Goal: Task Accomplishment & Management: Use online tool/utility

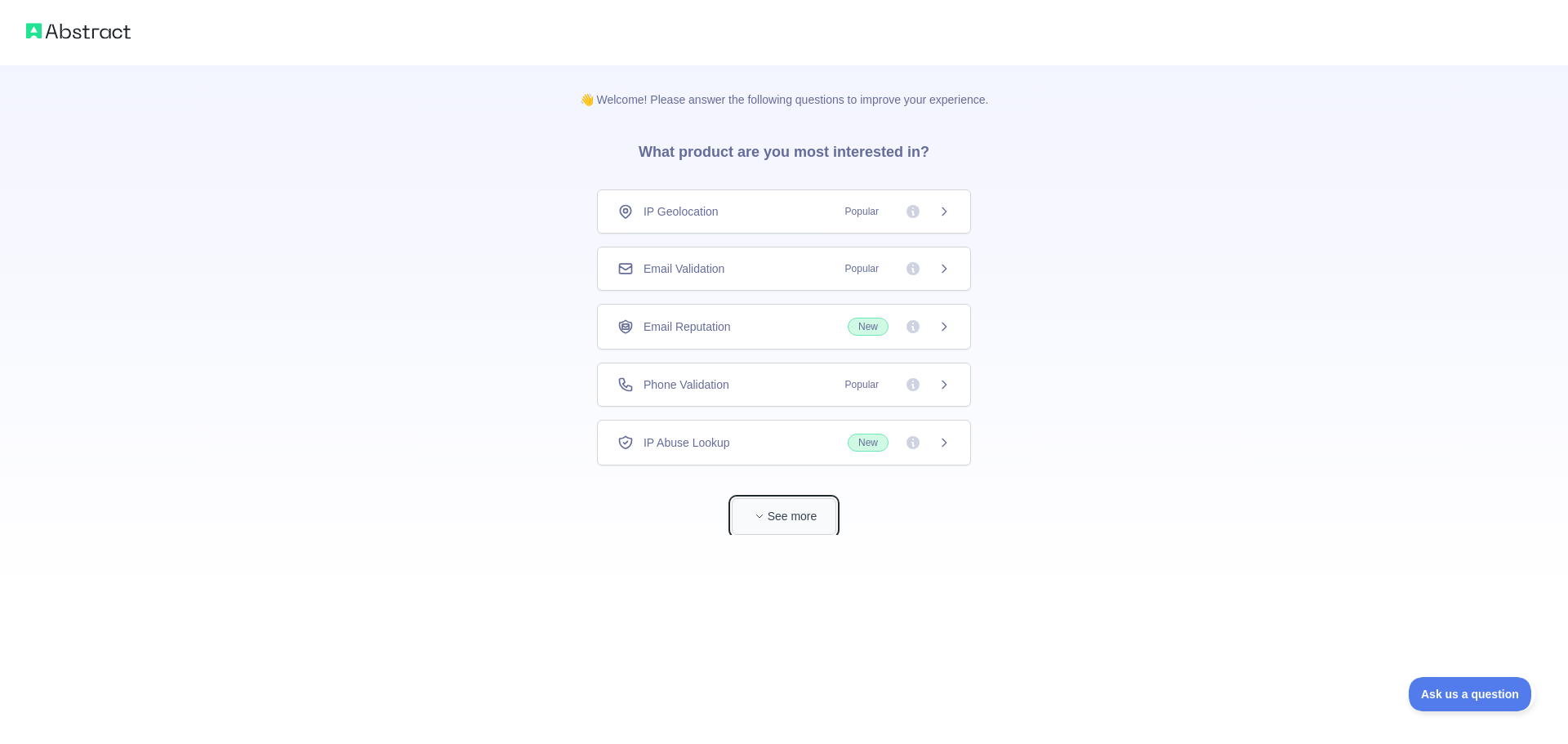
click at [770, 517] on button "See more" at bounding box center [784, 516] width 104 height 37
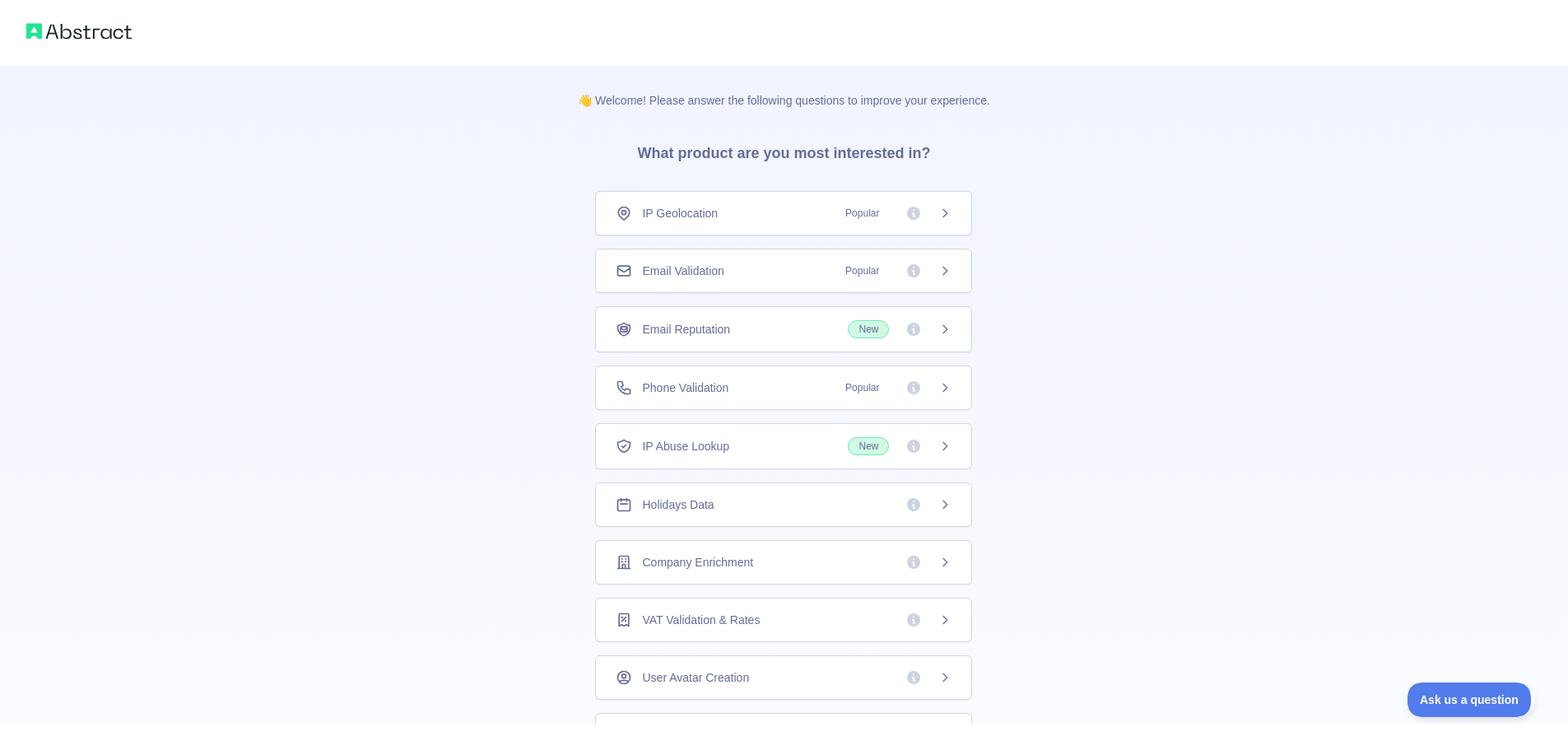
click at [947, 388] on div "Phone Validation Popular" at bounding box center [784, 387] width 377 height 44
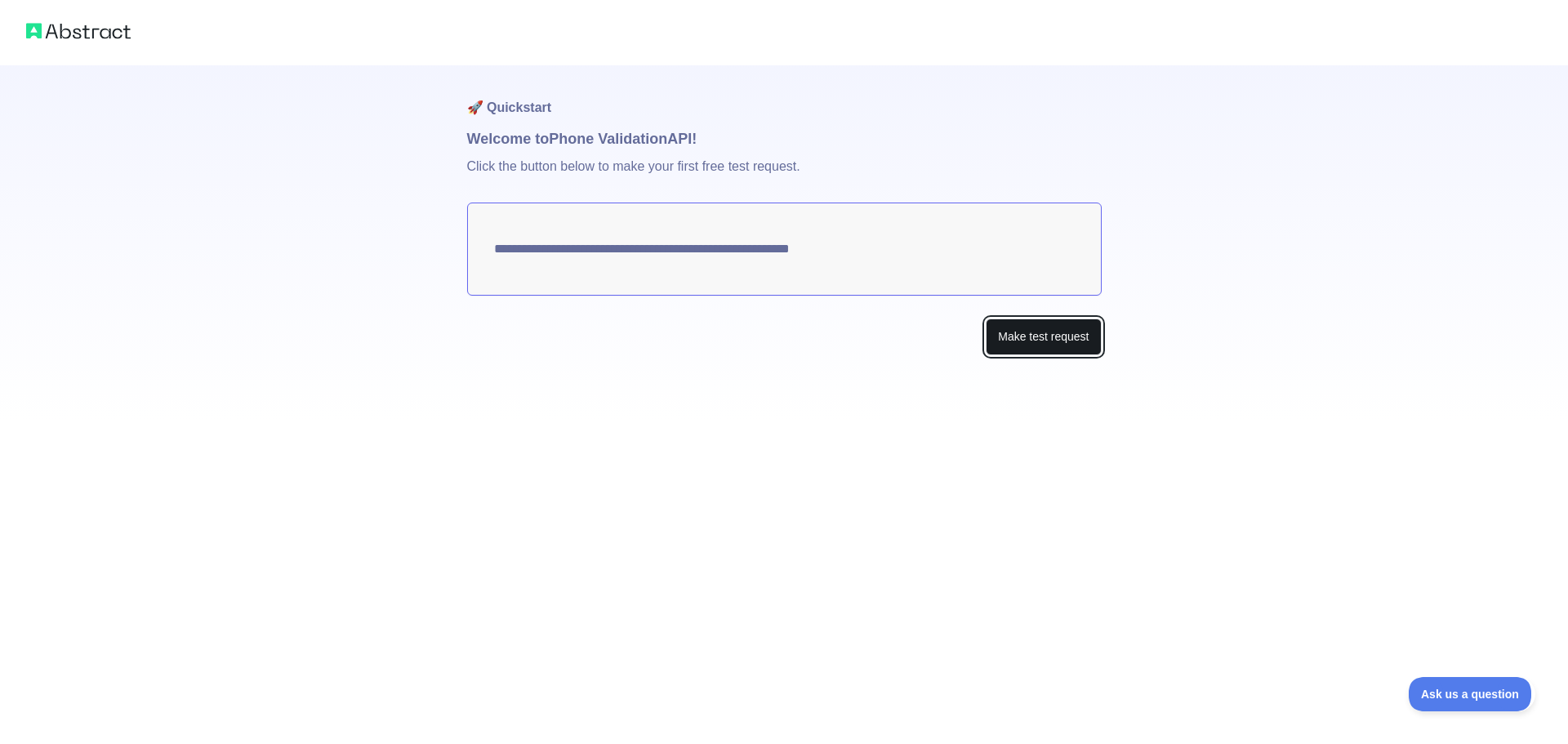
click at [1015, 335] on button "Make test request" at bounding box center [1042, 336] width 115 height 37
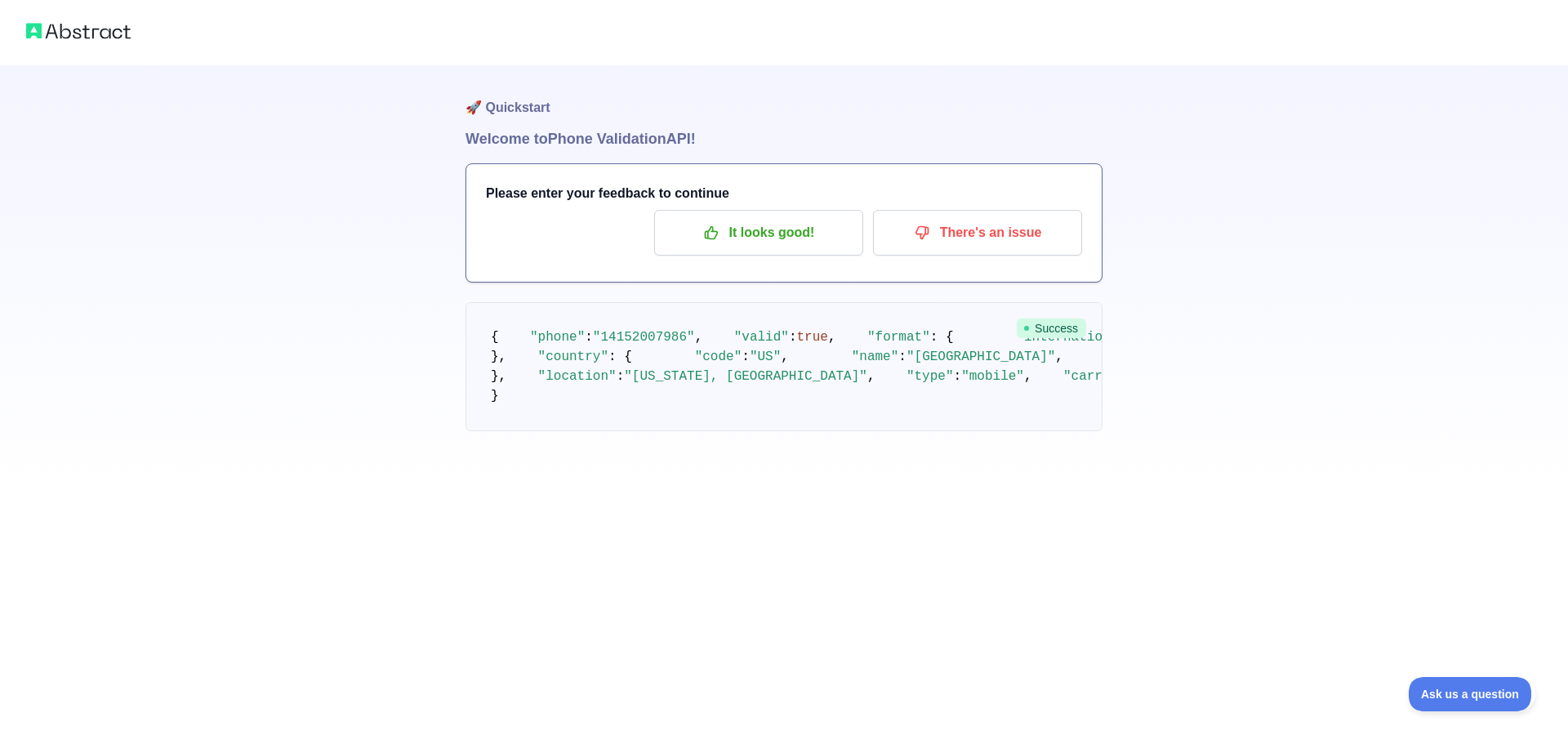
drag, startPoint x: 954, startPoint y: 438, endPoint x: 1036, endPoint y: 533, distance: 125.5
click at [1036, 431] on pre "{ "phone" : "[PHONE_NUMBER]" , "valid" : true , "format" : { "international" : …" at bounding box center [784, 367] width 637 height 129
click at [770, 241] on p "It looks good!" at bounding box center [759, 232] width 185 height 28
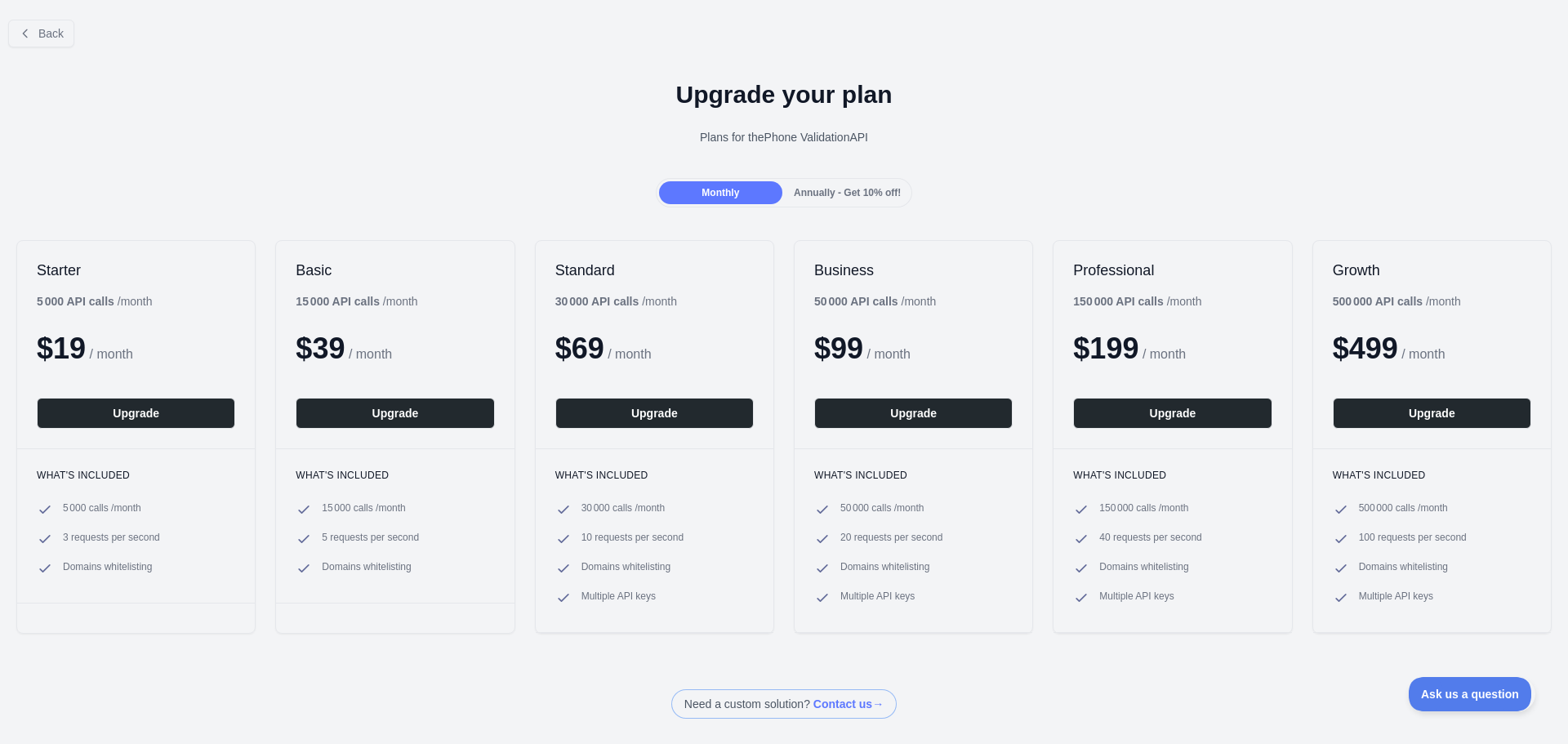
click at [827, 191] on span "Annually - Get 10% off!" at bounding box center [847, 193] width 107 height 12
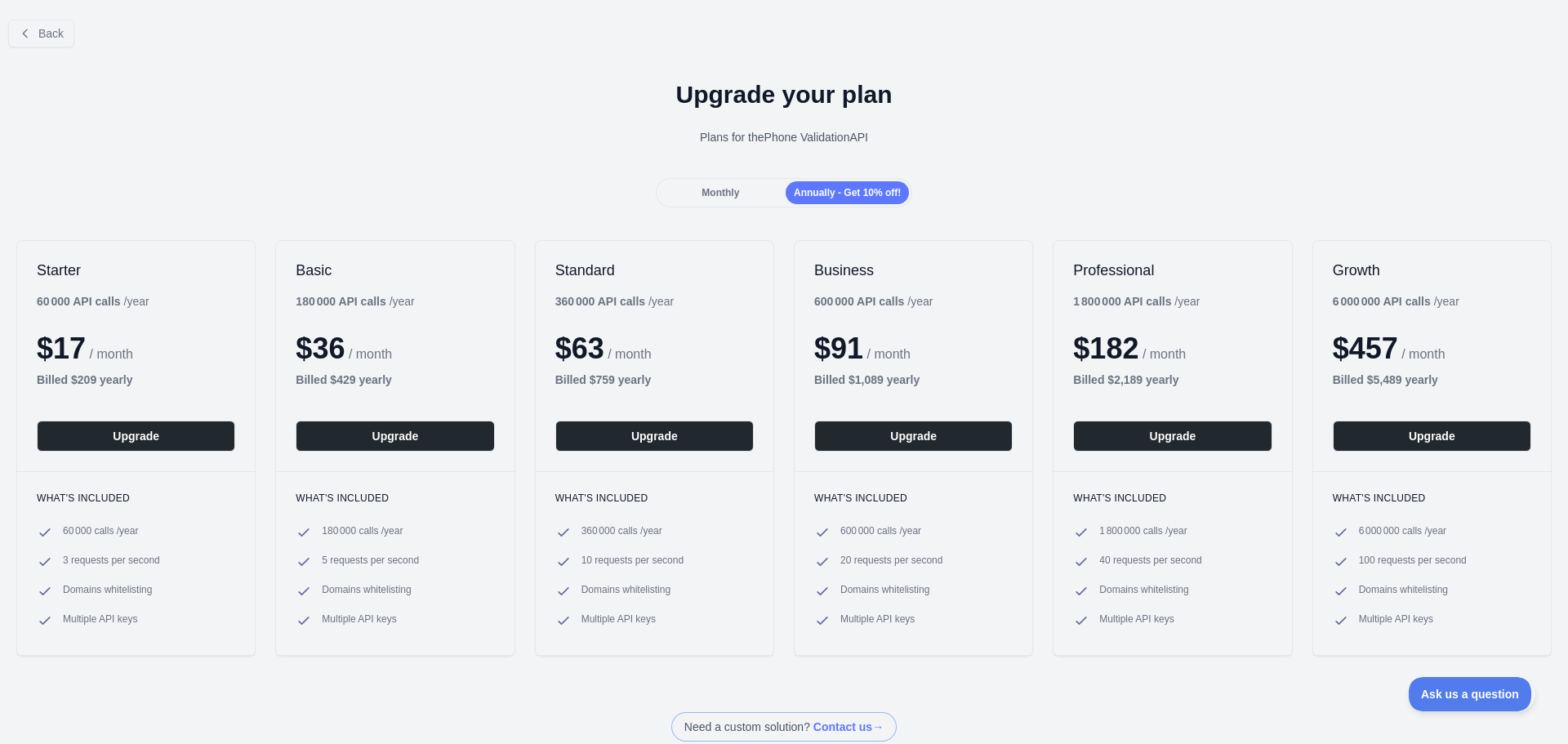
click at [715, 187] on span "Monthly" at bounding box center [720, 193] width 37 height 12
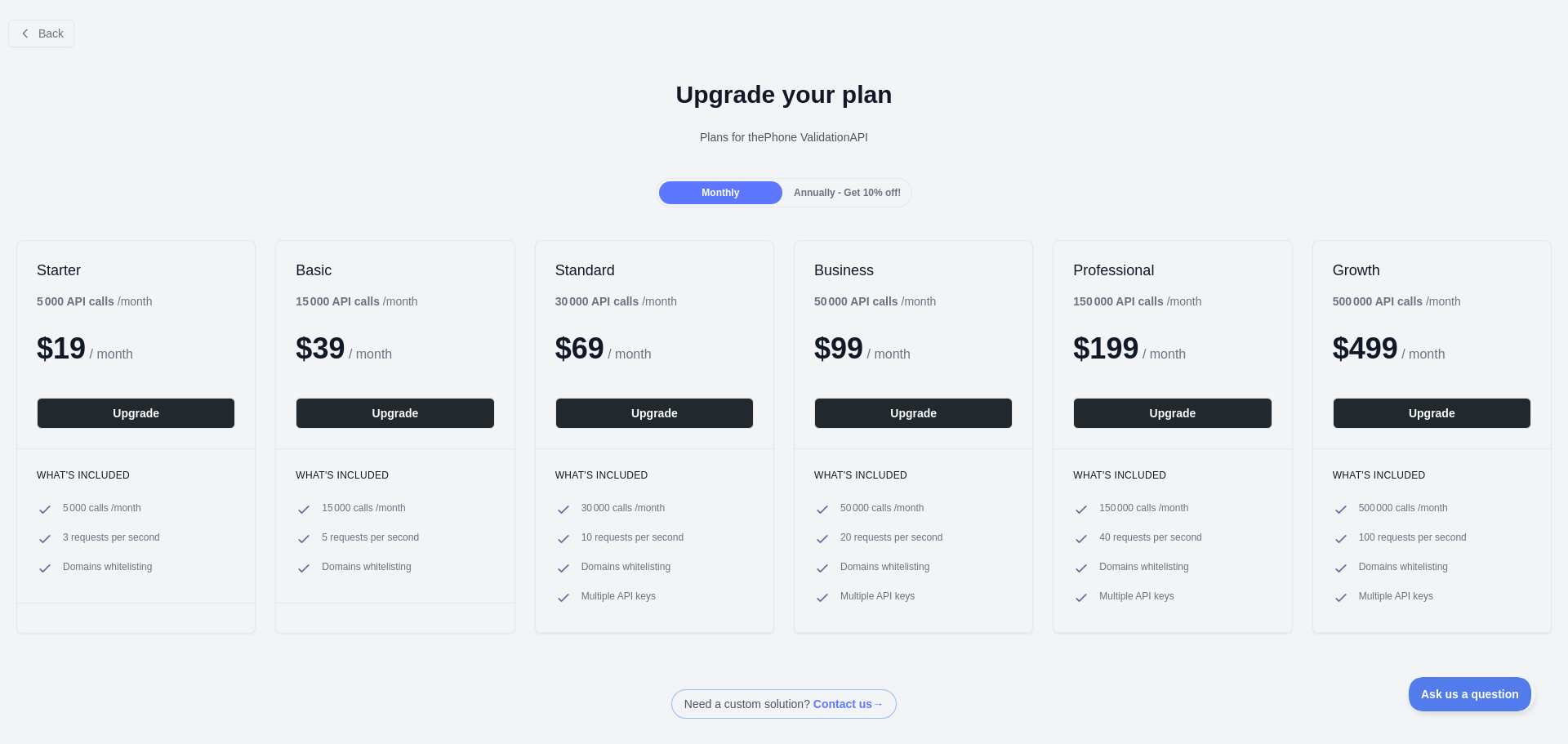
click at [797, 187] on span "Annually - Get 10% off!" at bounding box center [847, 193] width 107 height 12
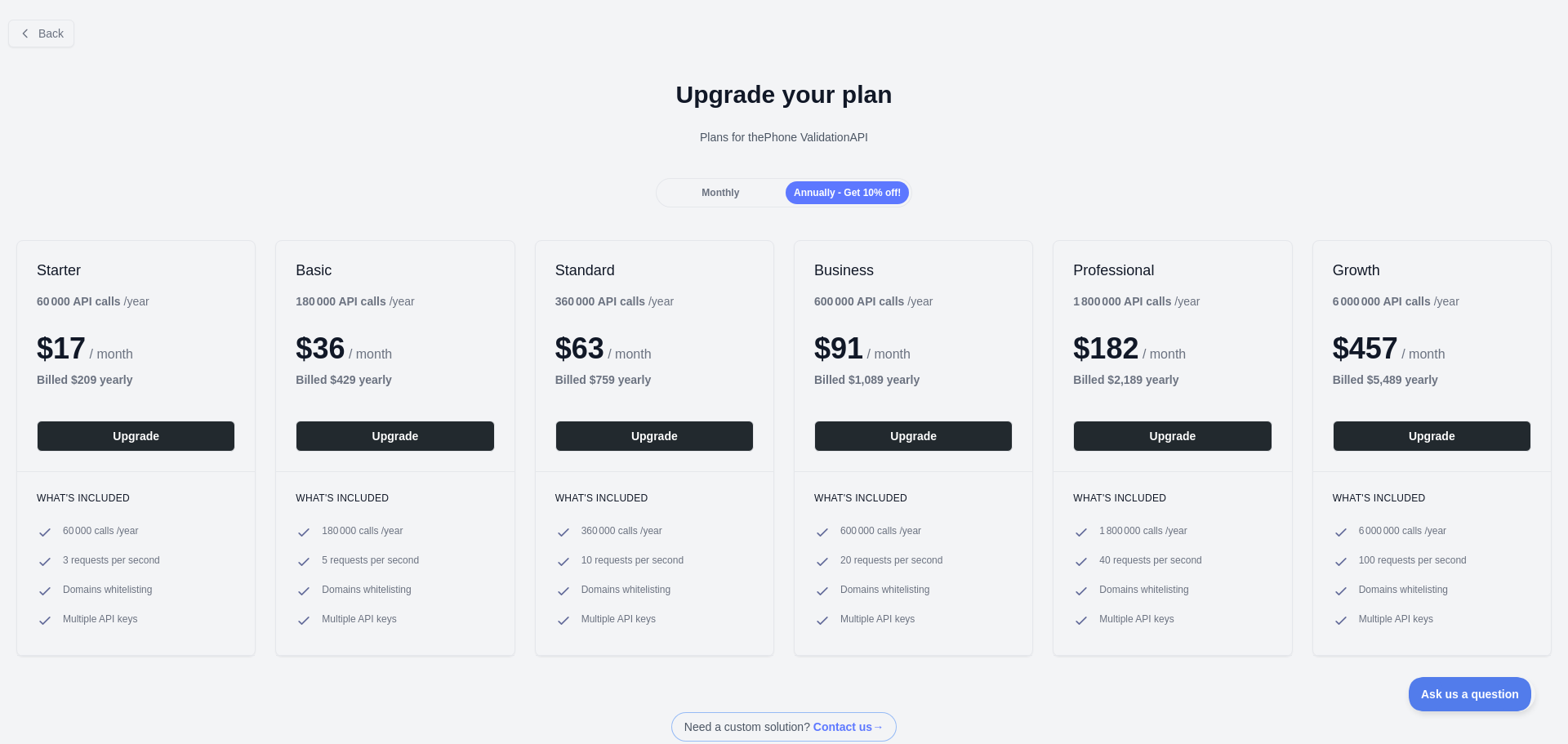
click at [713, 191] on span "Monthly" at bounding box center [720, 193] width 37 height 12
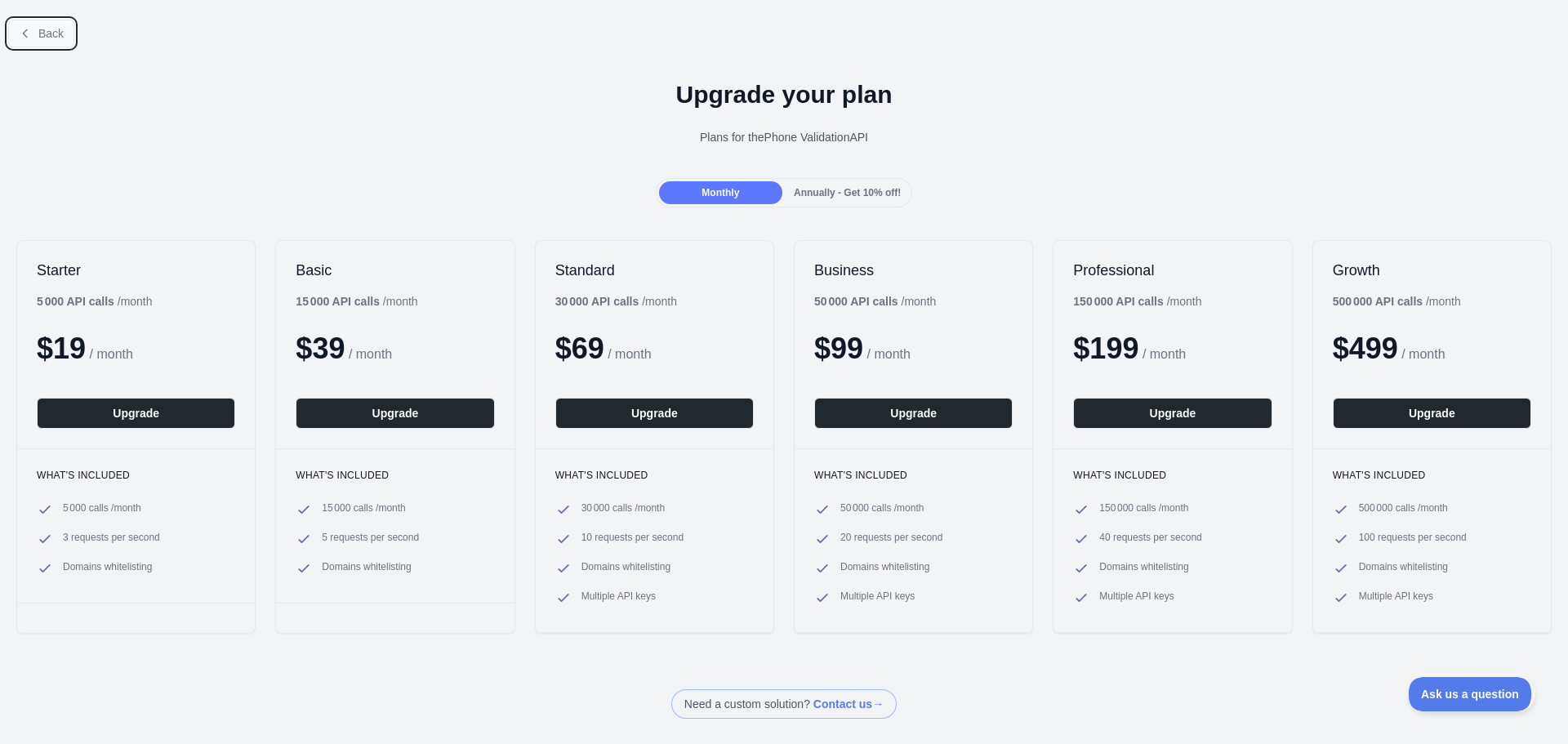
click at [59, 44] on button "Back" at bounding box center [41, 33] width 66 height 28
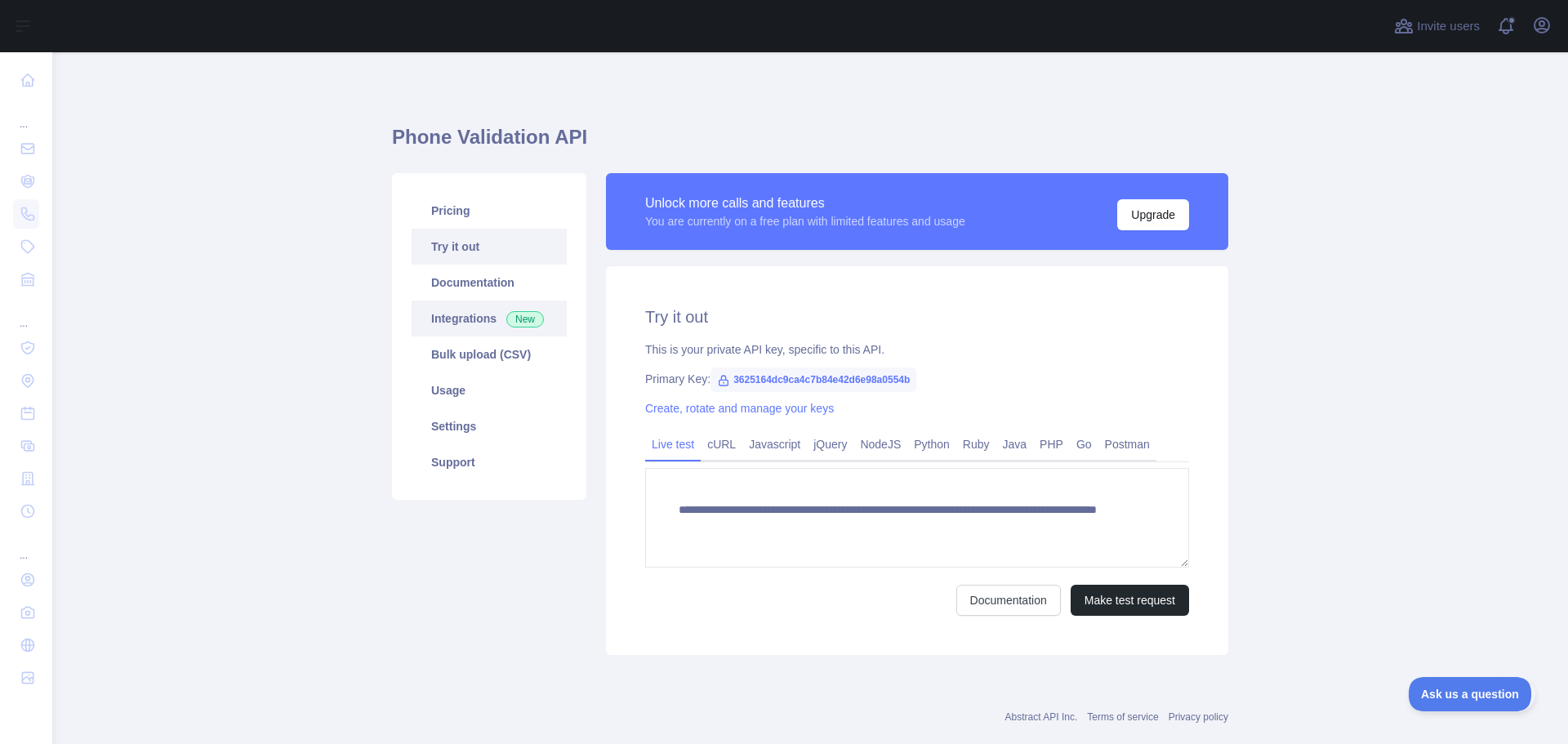
click at [459, 318] on link "Integrations New" at bounding box center [489, 318] width 155 height 36
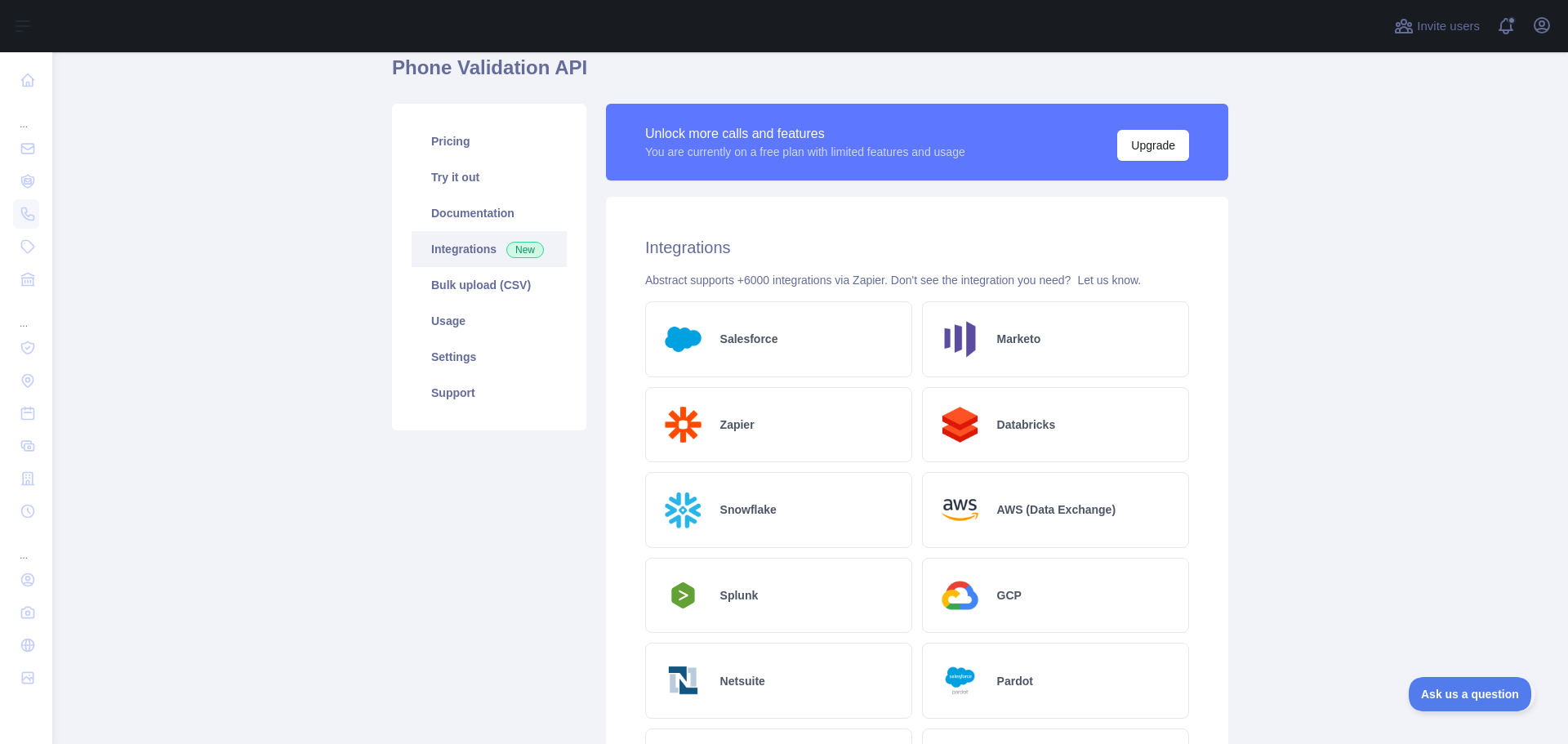
scroll to position [68, 0]
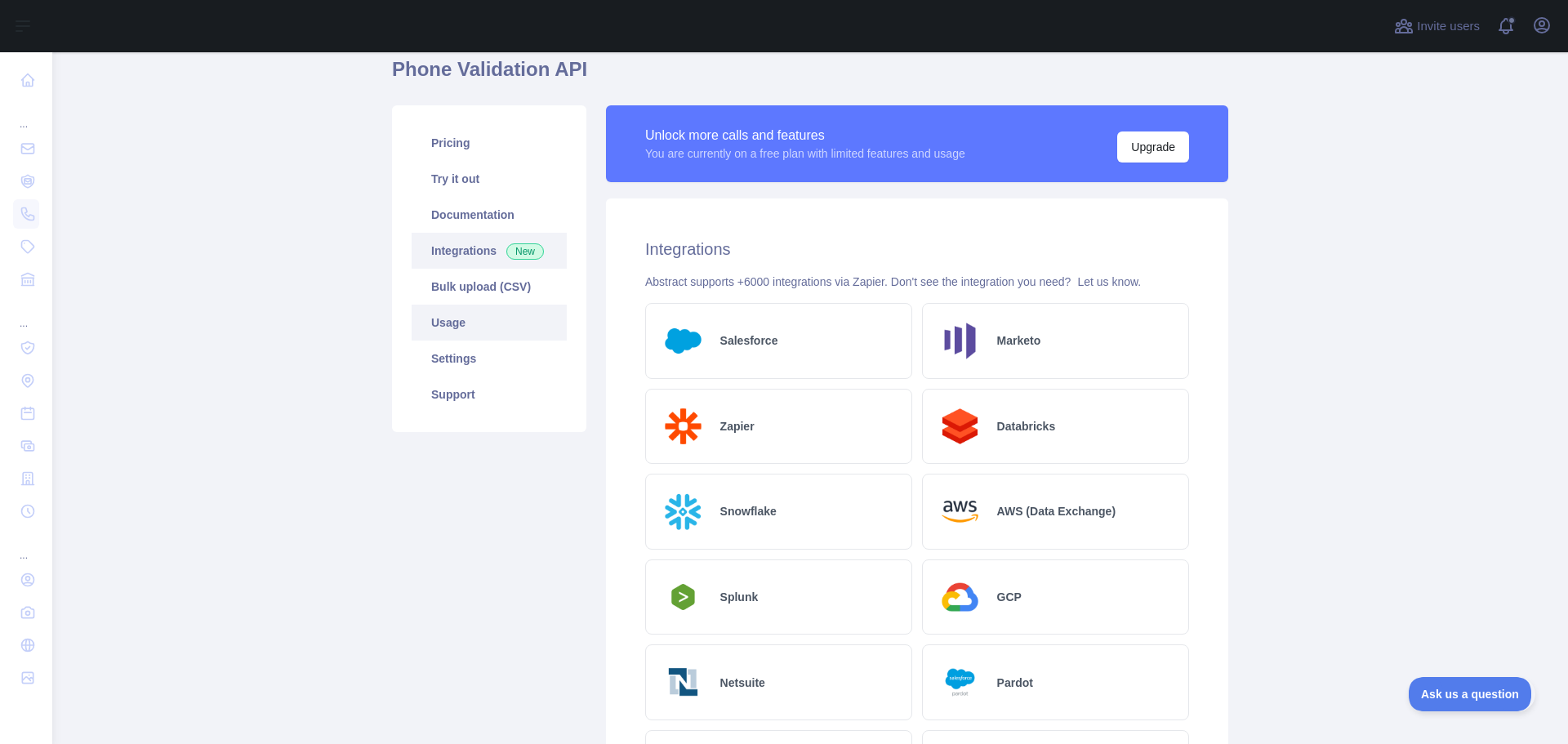
click at [471, 325] on link "Usage" at bounding box center [489, 322] width 155 height 36
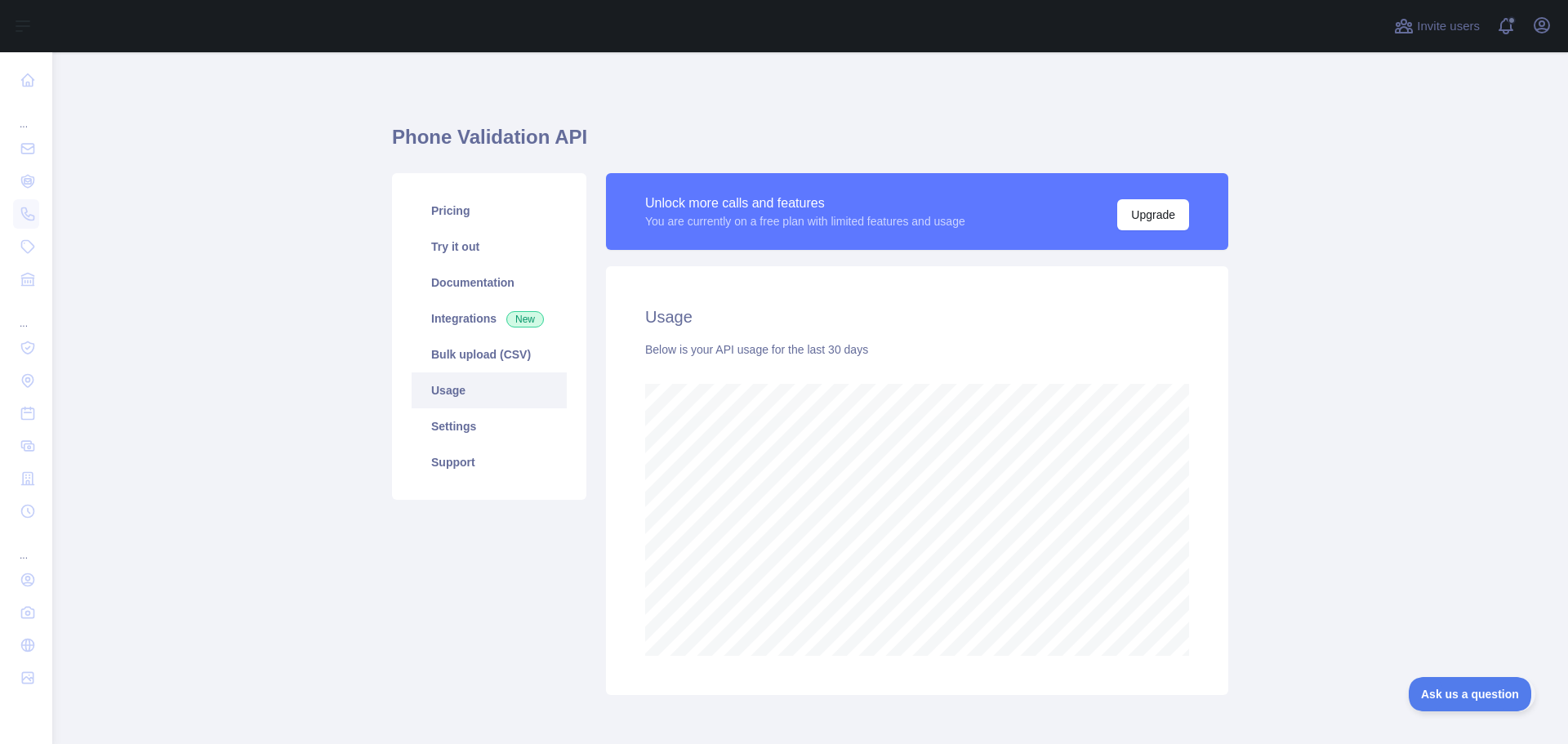
scroll to position [691, 1504]
click at [466, 427] on link "Settings" at bounding box center [489, 426] width 155 height 36
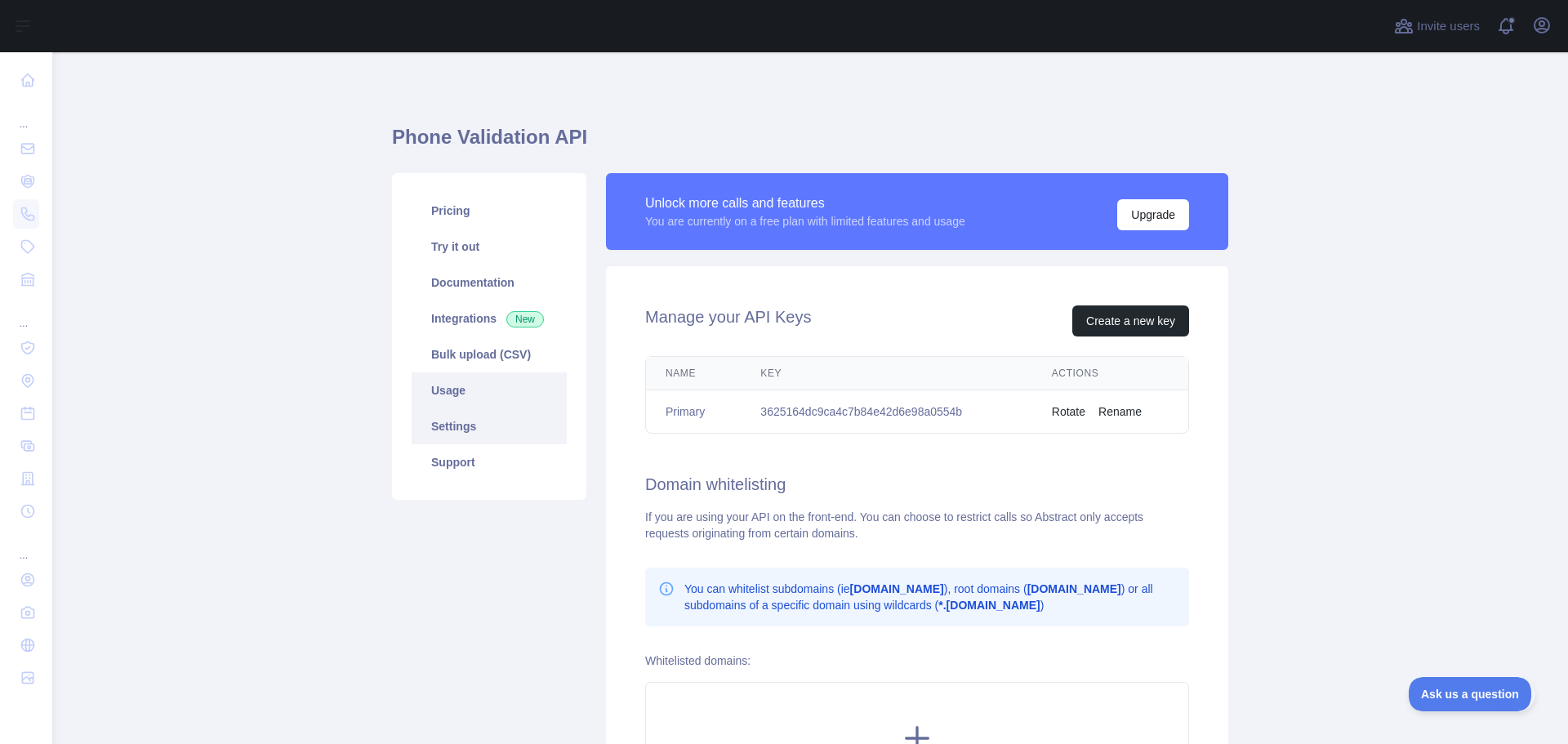
click at [439, 389] on link "Usage" at bounding box center [489, 390] width 155 height 36
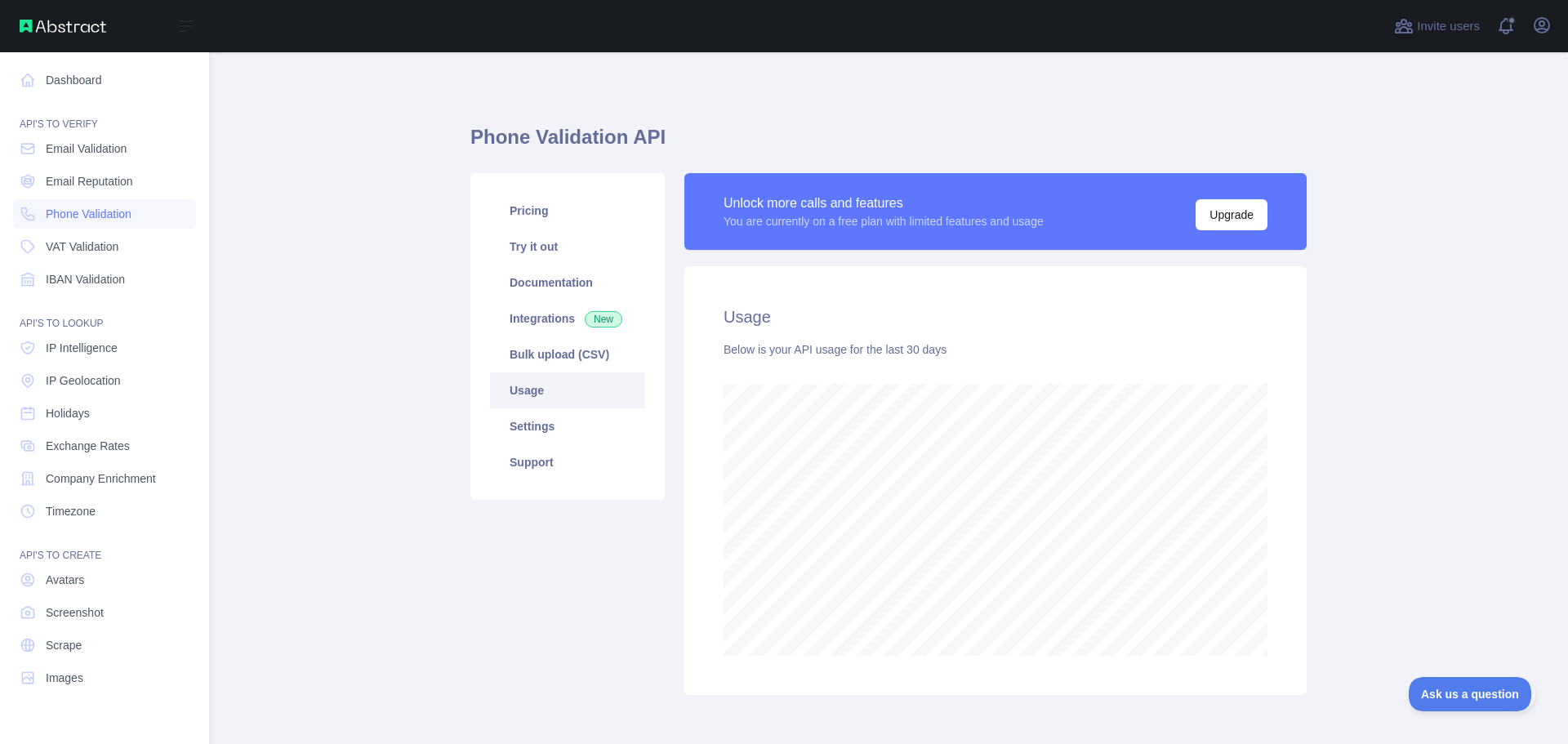
scroll to position [815630, 815289]
click at [87, 82] on link "Dashboard" at bounding box center [104, 79] width 183 height 29
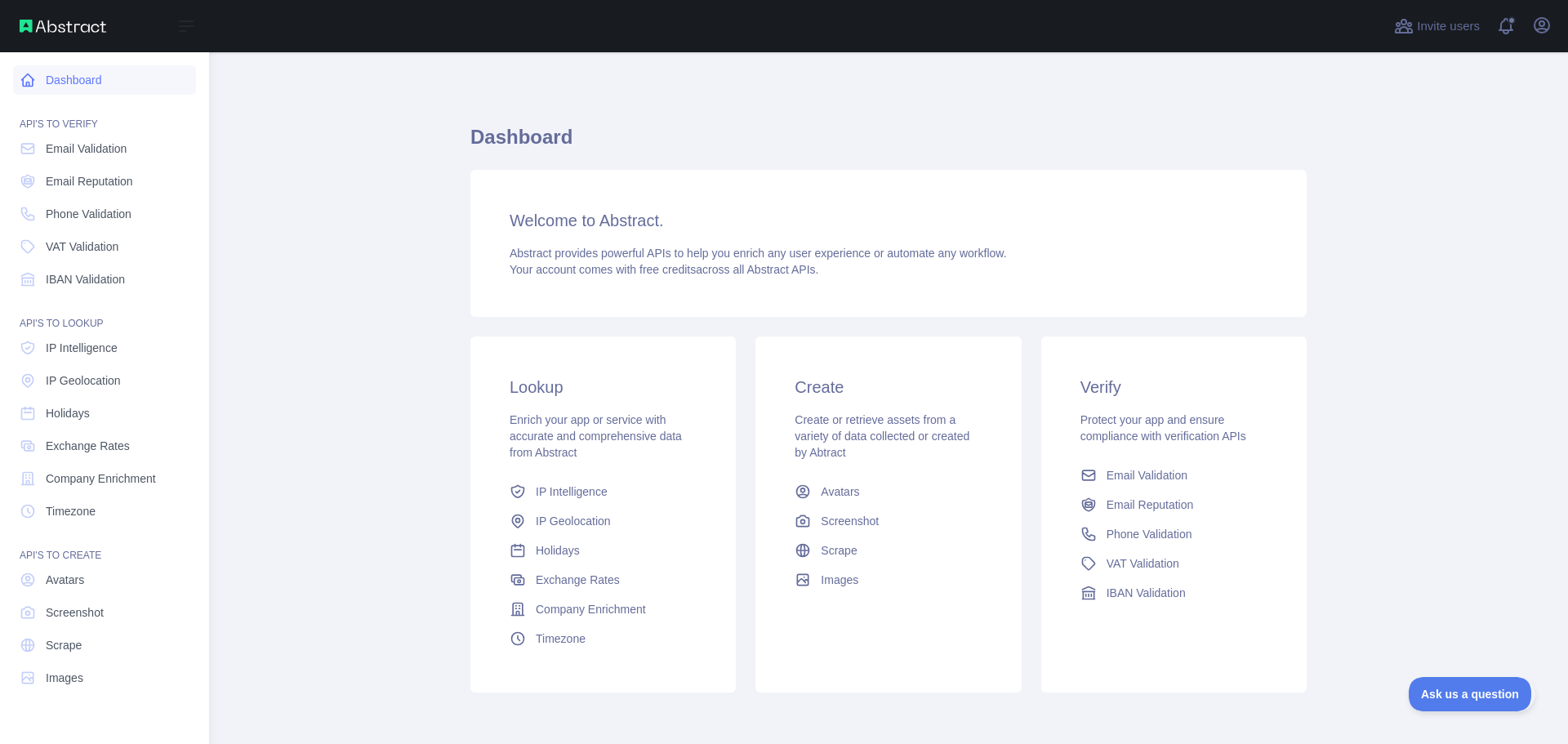
click at [89, 82] on link "Dashboard" at bounding box center [104, 79] width 183 height 29
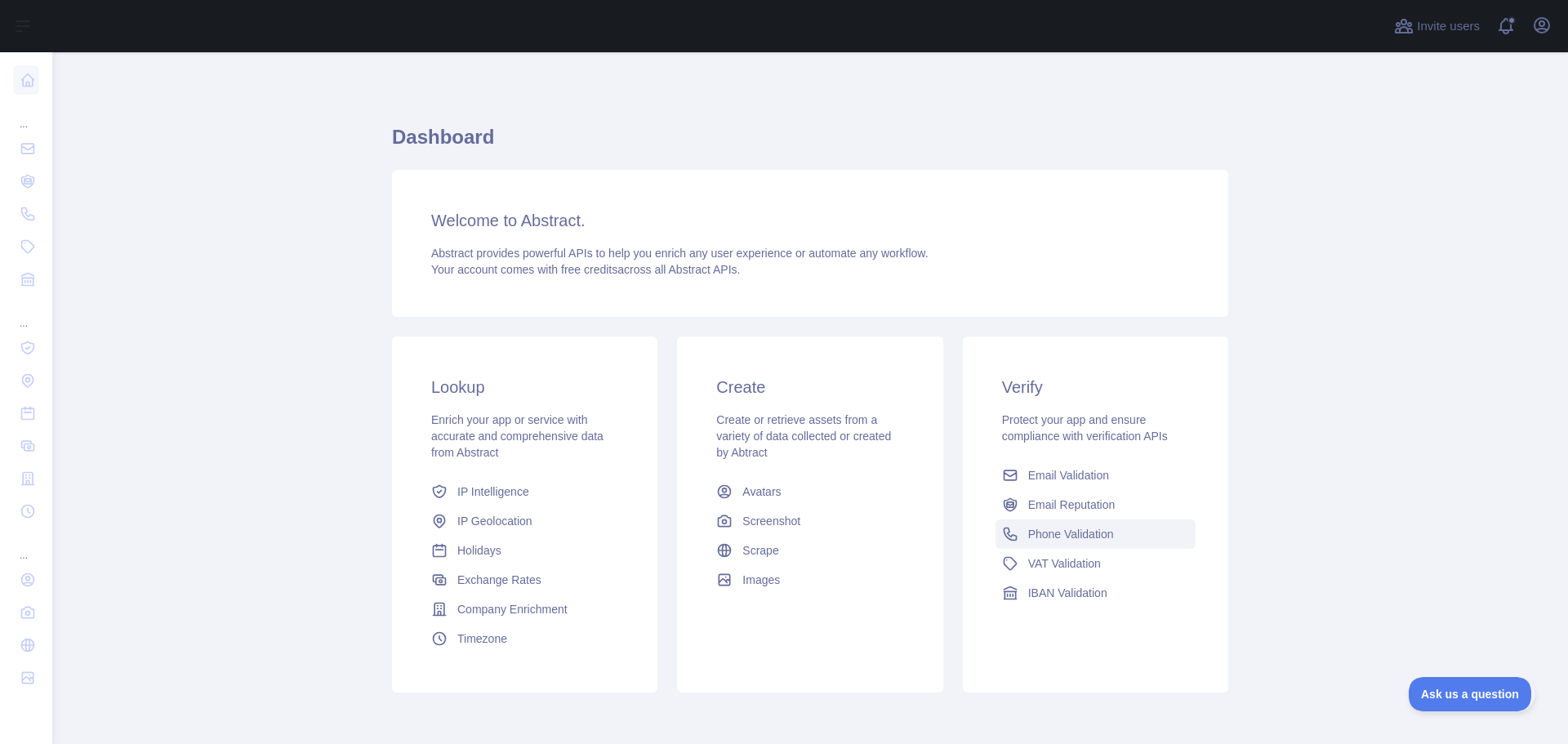
click at [1082, 542] on link "Phone Validation" at bounding box center [1095, 533] width 200 height 29
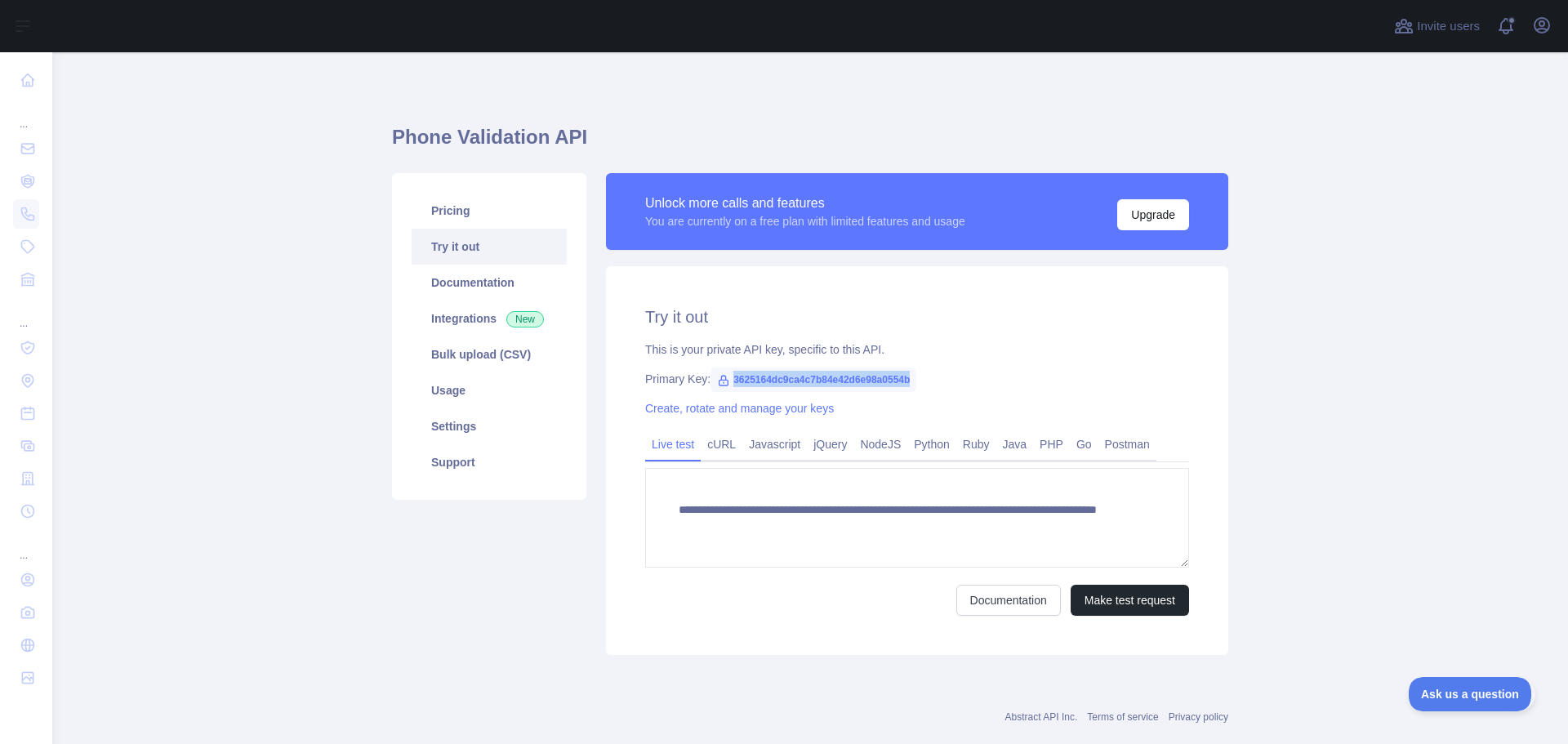
drag, startPoint x: 901, startPoint y: 379, endPoint x: 725, endPoint y: 381, distance: 176.0
click at [725, 381] on span "3625164dc9ca4c7b84e42d6e98a0554b" at bounding box center [813, 379] width 206 height 24
copy span "3625164dc9ca4c7b84e42d6e98a0554b"
drag, startPoint x: 1018, startPoint y: 380, endPoint x: 963, endPoint y: 377, distance: 55.1
click at [1019, 380] on div "Primary Key: 3625164dc9ca4c7b84e42d6e98a0554b" at bounding box center [917, 378] width 543 height 16
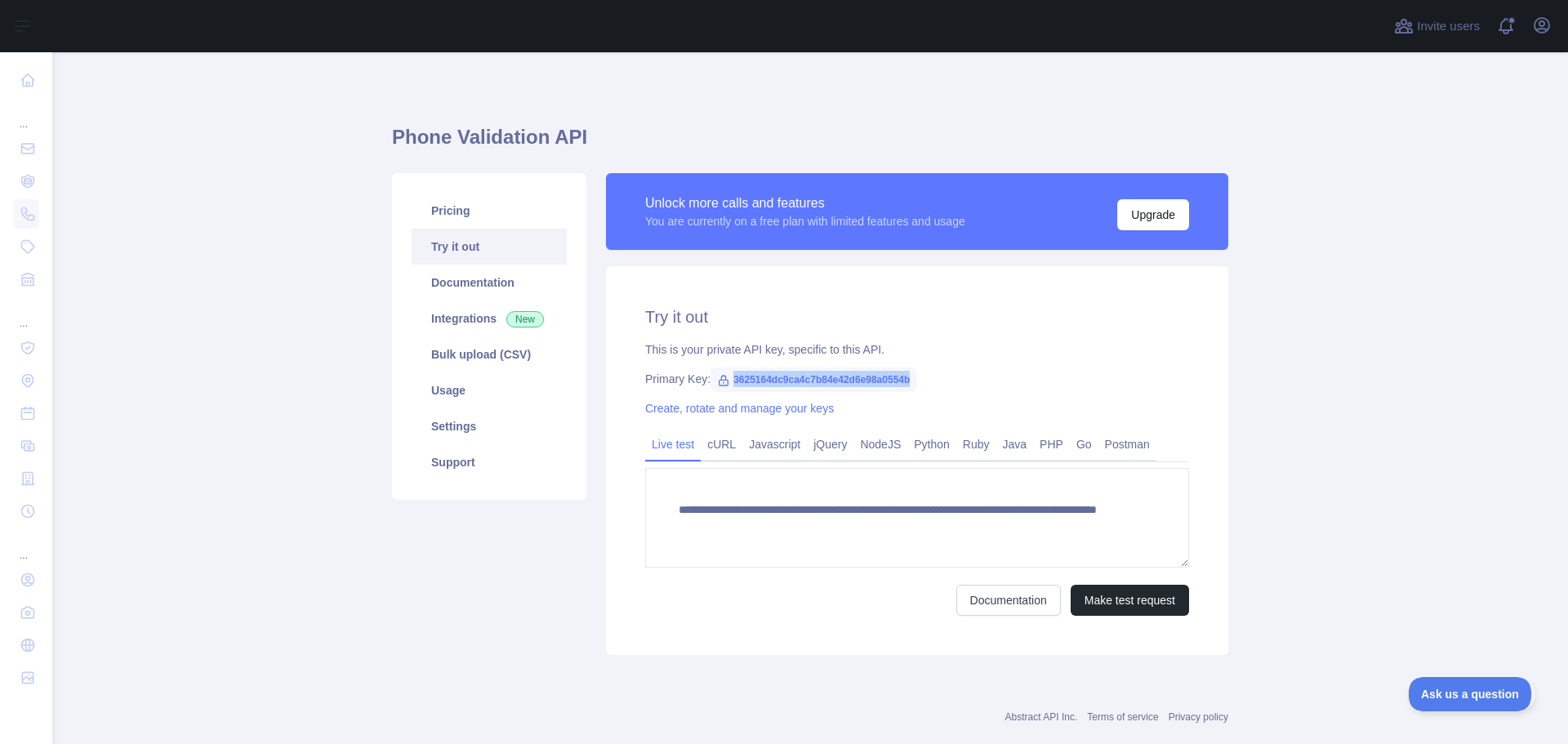
click at [910, 378] on div "Primary Key: 3625164dc9ca4c7b84e42d6e98a0554b" at bounding box center [917, 378] width 543 height 16
click at [895, 376] on span "3625164dc9ca4c7b84e42d6e98a0554b" at bounding box center [813, 379] width 206 height 24
click at [717, 379] on icon at bounding box center [723, 380] width 13 height 13
click at [754, 376] on span "3625164dc9ca4c7b84e42d6e98a0554b" at bounding box center [813, 379] width 206 height 24
